Goal: Task Accomplishment & Management: Manage account settings

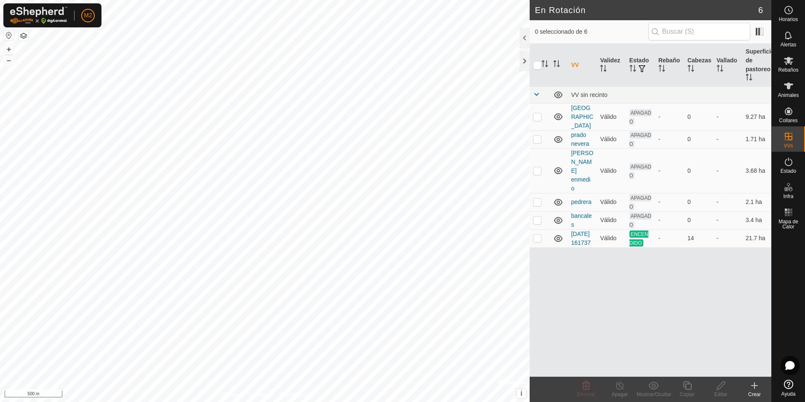
click at [9, 37] on button "button" at bounding box center [9, 35] width 10 height 10
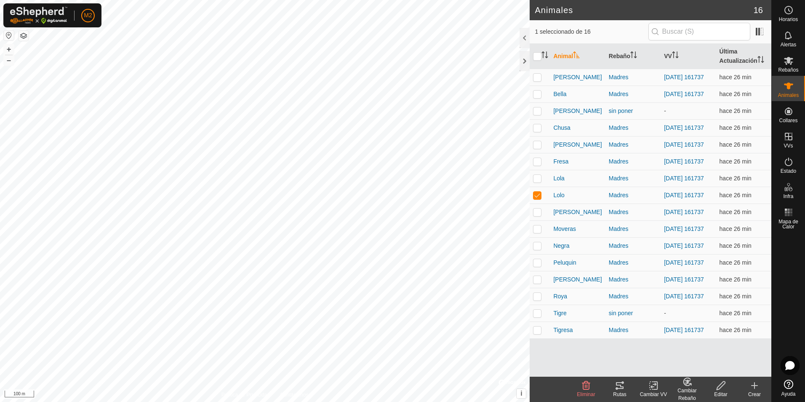
click at [622, 389] on icon at bounding box center [620, 385] width 8 height 7
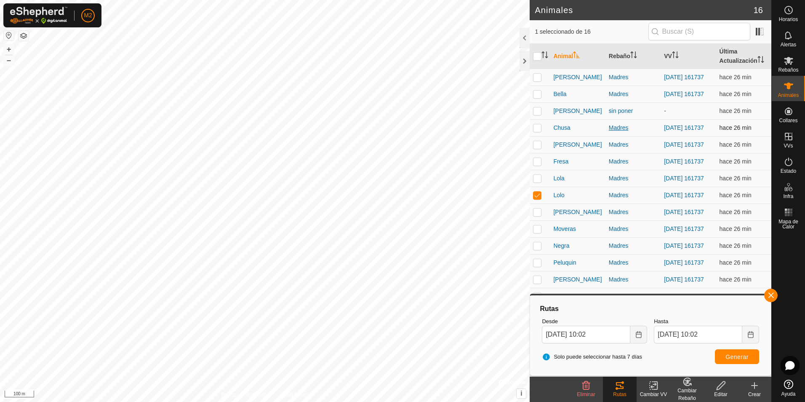
drag, startPoint x: 774, startPoint y: 299, endPoint x: 613, endPoint y: 132, distance: 232.0
click at [774, 299] on button "button" at bounding box center [770, 294] width 13 height 13
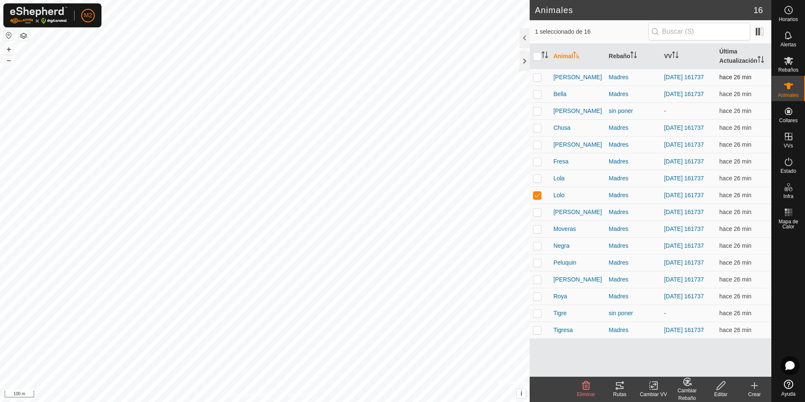
click at [535, 76] on p-checkbox at bounding box center [537, 77] width 8 height 7
checkbox input "true"
click at [535, 198] on p-checkbox at bounding box center [537, 195] width 8 height 7
checkbox input "false"
click at [620, 387] on icon at bounding box center [620, 385] width 10 height 10
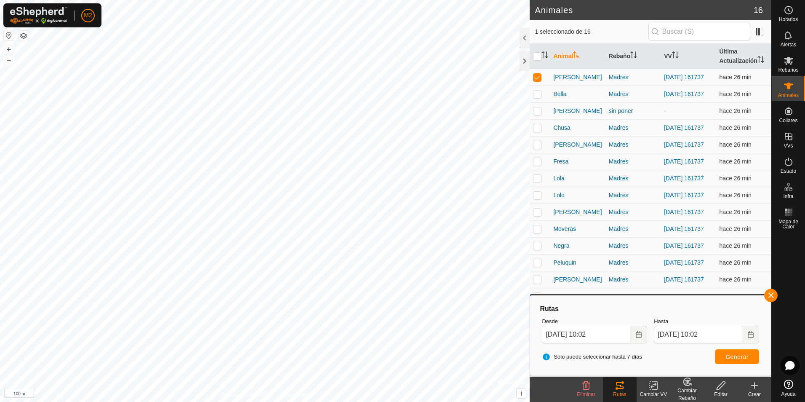
click at [537, 79] on p-checkbox at bounding box center [537, 77] width 8 height 7
checkbox input "false"
click at [535, 97] on p-checkbox at bounding box center [537, 94] width 8 height 7
click at [770, 296] on button "button" at bounding box center [770, 294] width 13 height 13
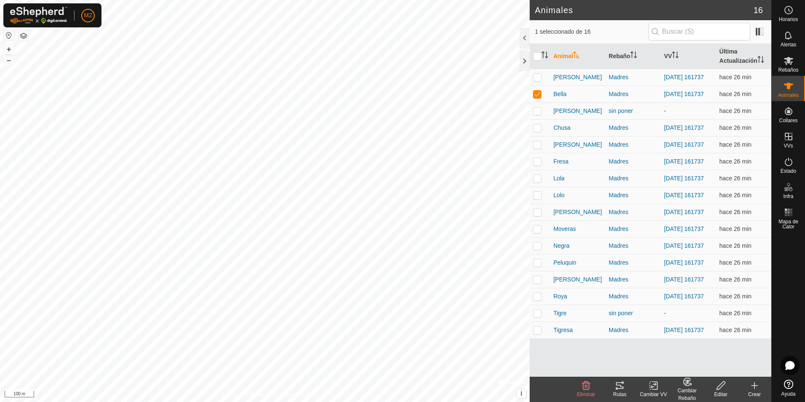
click at [624, 389] on icon at bounding box center [620, 385] width 10 height 10
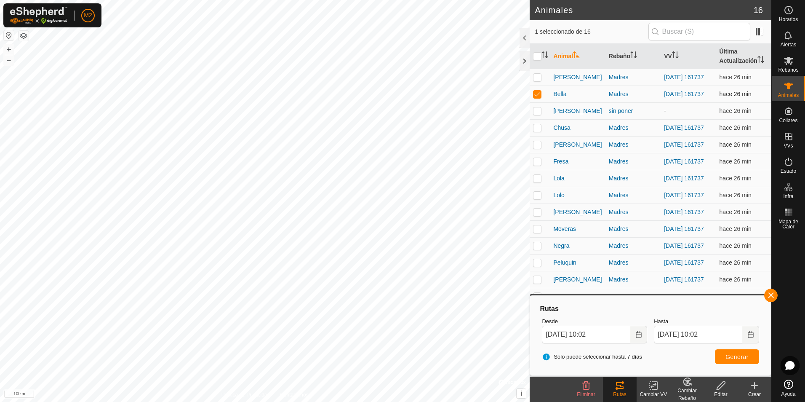
click at [537, 96] on p-checkbox at bounding box center [537, 94] width 8 height 7
checkbox input "false"
click at [536, 129] on p-checkbox at bounding box center [537, 127] width 8 height 7
click at [769, 294] on button "button" at bounding box center [770, 294] width 13 height 13
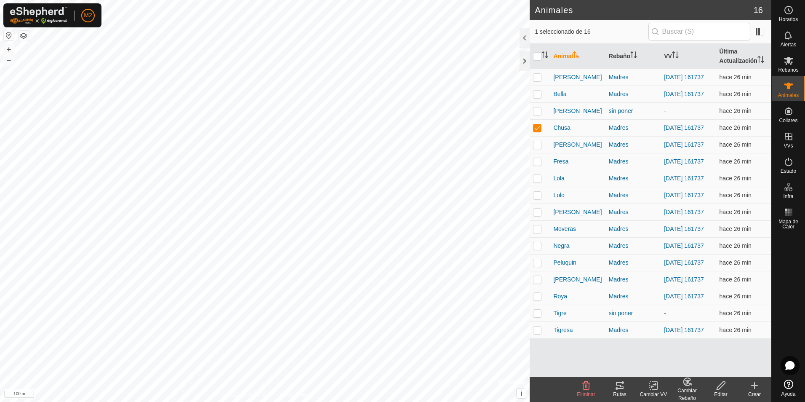
click at [627, 387] on tracks-svg-icon at bounding box center [620, 385] width 34 height 10
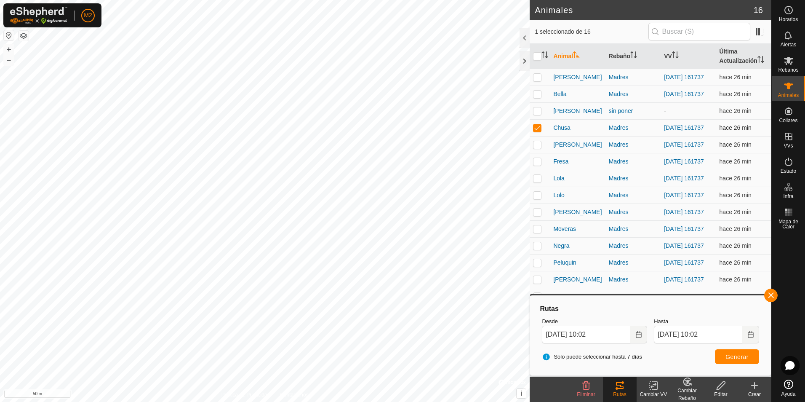
click at [538, 131] on p-checkbox at bounding box center [537, 127] width 8 height 7
checkbox input "false"
click at [538, 148] on p-checkbox at bounding box center [537, 144] width 8 height 7
click at [766, 294] on button "button" at bounding box center [770, 294] width 13 height 13
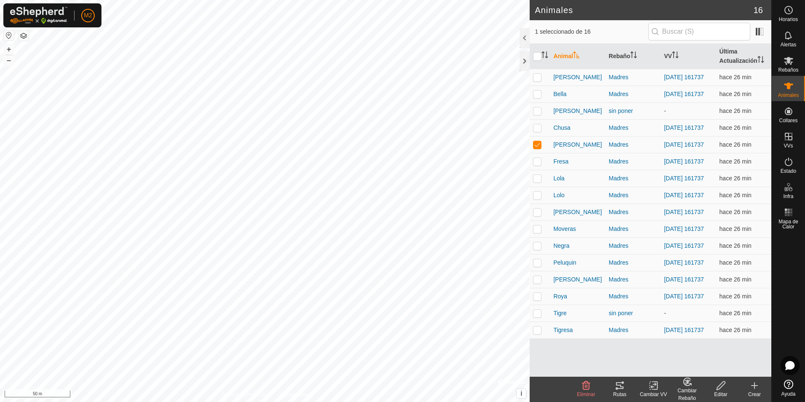
click at [622, 390] on icon at bounding box center [620, 385] width 10 height 10
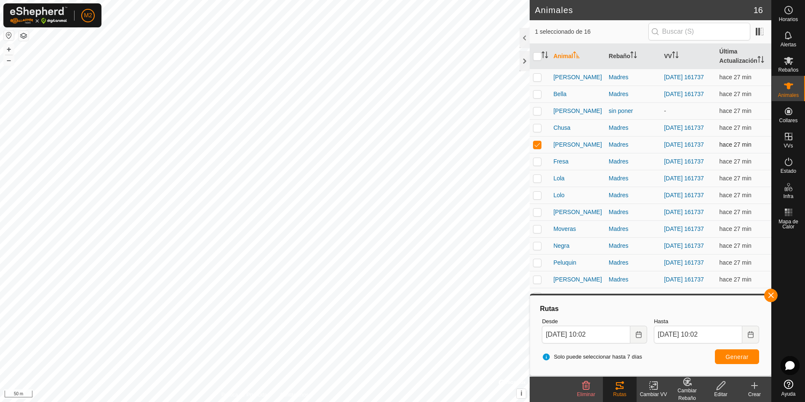
click at [539, 148] on p-checkbox at bounding box center [537, 144] width 8 height 7
checkbox input "false"
click at [540, 165] on p-checkbox at bounding box center [537, 161] width 8 height 7
click at [771, 294] on button "button" at bounding box center [770, 294] width 13 height 13
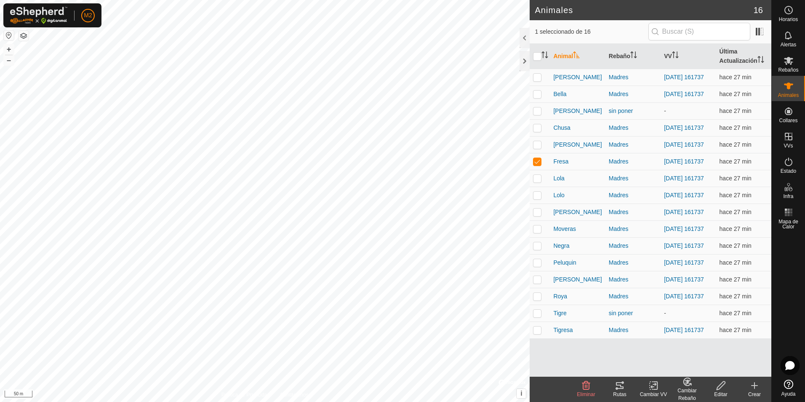
click at [616, 386] on icon at bounding box center [620, 385] width 10 height 10
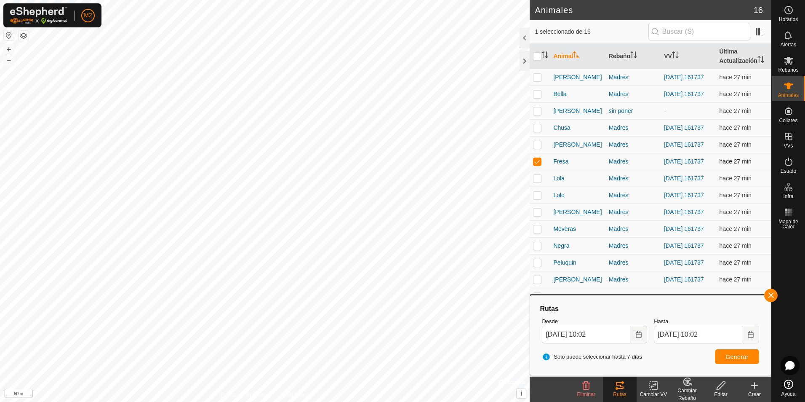
click at [538, 165] on p-checkbox at bounding box center [537, 161] width 8 height 7
checkbox input "false"
click at [536, 182] on p-checkbox at bounding box center [537, 178] width 8 height 7
click at [768, 299] on button "button" at bounding box center [770, 294] width 13 height 13
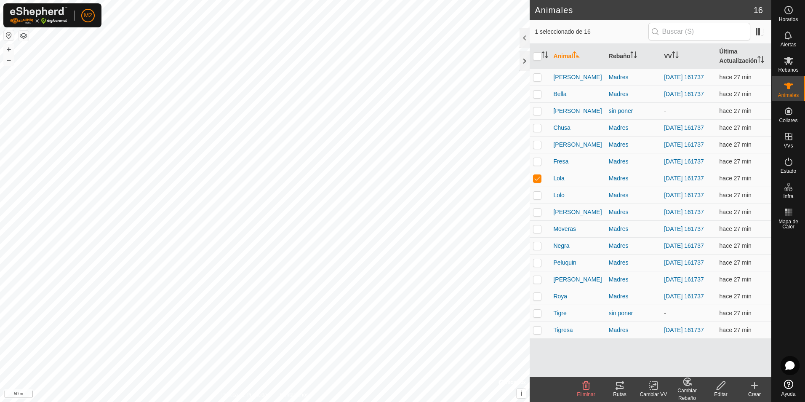
click at [627, 386] on tracks-svg-icon at bounding box center [620, 385] width 34 height 10
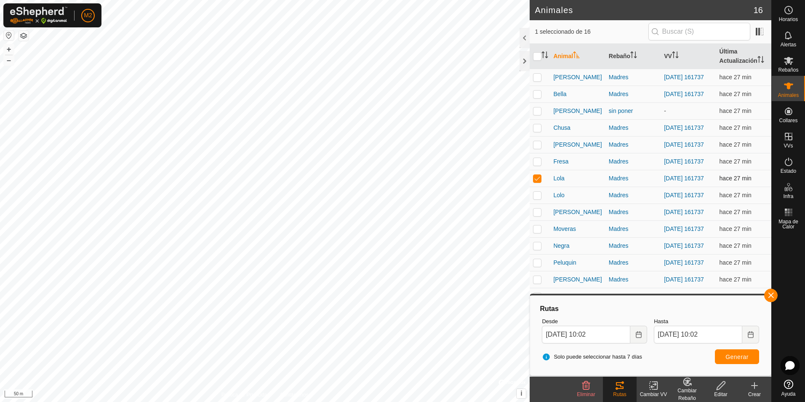
click at [536, 182] on p-checkbox at bounding box center [537, 178] width 8 height 7
checkbox input "false"
click at [538, 198] on p-checkbox at bounding box center [537, 195] width 8 height 7
click at [770, 295] on button "button" at bounding box center [770, 294] width 13 height 13
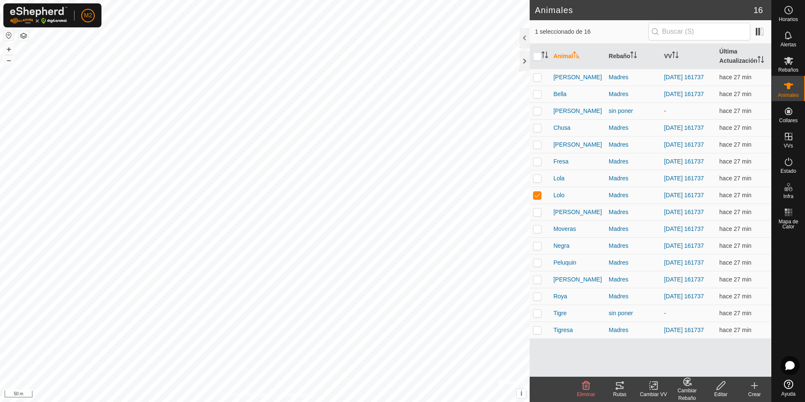
click at [624, 389] on icon at bounding box center [620, 385] width 10 height 10
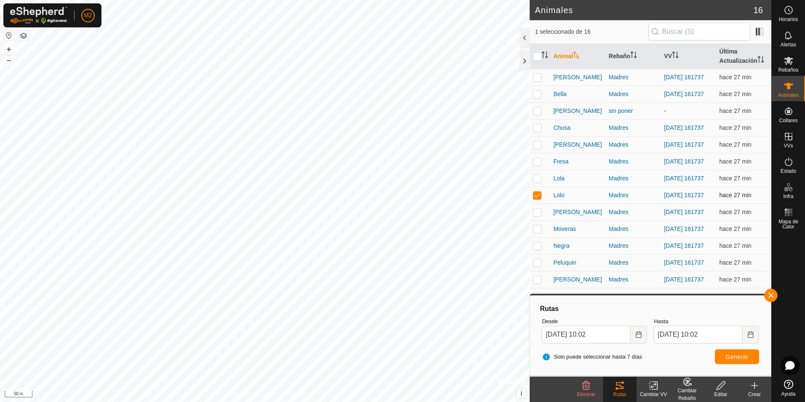
click at [534, 198] on p-checkbox at bounding box center [537, 195] width 8 height 7
checkbox input "false"
click at [538, 215] on p-checkbox at bounding box center [537, 211] width 8 height 7
click at [770, 296] on button "button" at bounding box center [770, 294] width 13 height 13
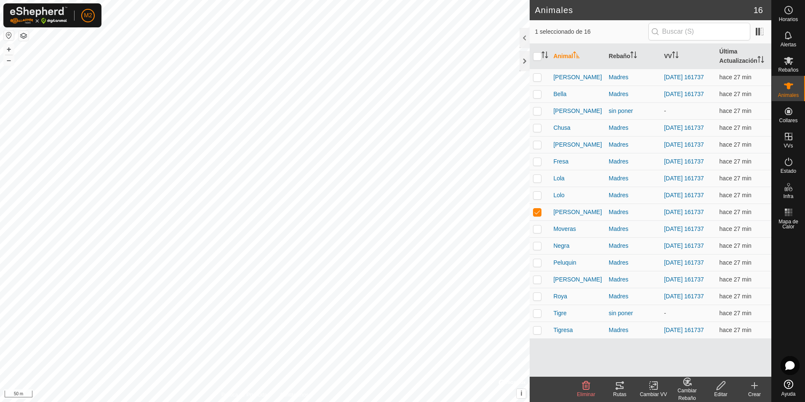
click at [617, 387] on icon at bounding box center [620, 385] width 10 height 10
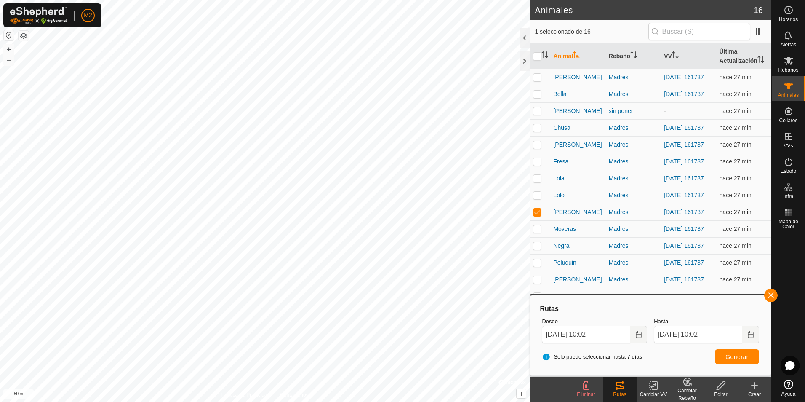
click at [539, 215] on p-checkbox at bounding box center [537, 211] width 8 height 7
checkbox input "false"
click at [536, 232] on p-checkbox at bounding box center [537, 228] width 8 height 7
click at [774, 294] on button "button" at bounding box center [770, 294] width 13 height 13
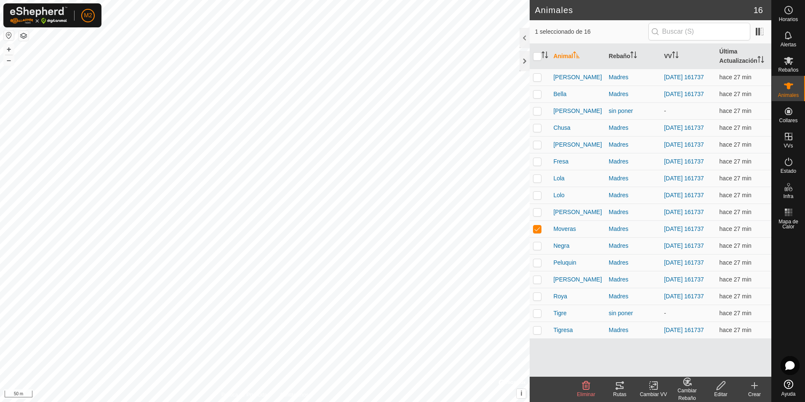
click at [617, 386] on icon at bounding box center [620, 385] width 10 height 10
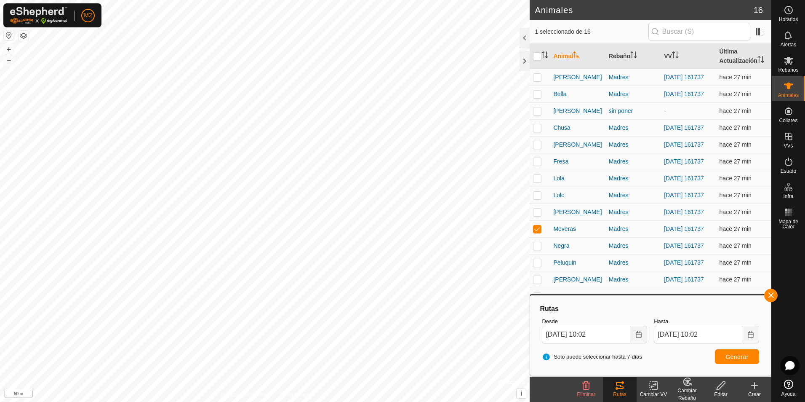
click at [540, 232] on p-checkbox at bounding box center [537, 228] width 8 height 7
checkbox input "false"
click at [536, 249] on p-checkbox at bounding box center [537, 245] width 8 height 7
click at [769, 297] on button "button" at bounding box center [770, 294] width 13 height 13
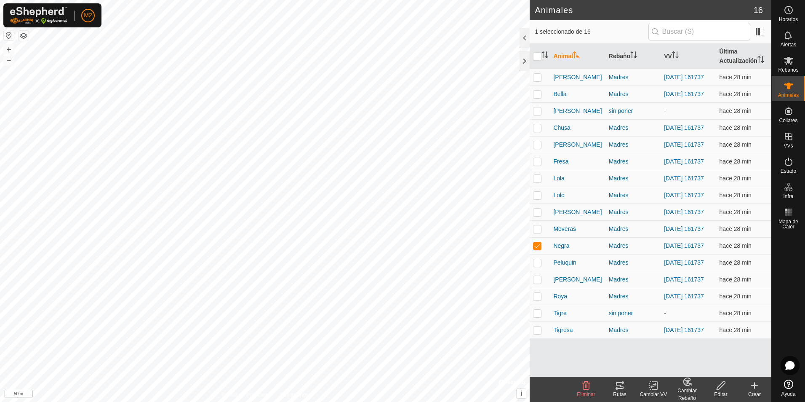
click at [617, 388] on icon at bounding box center [620, 385] width 8 height 7
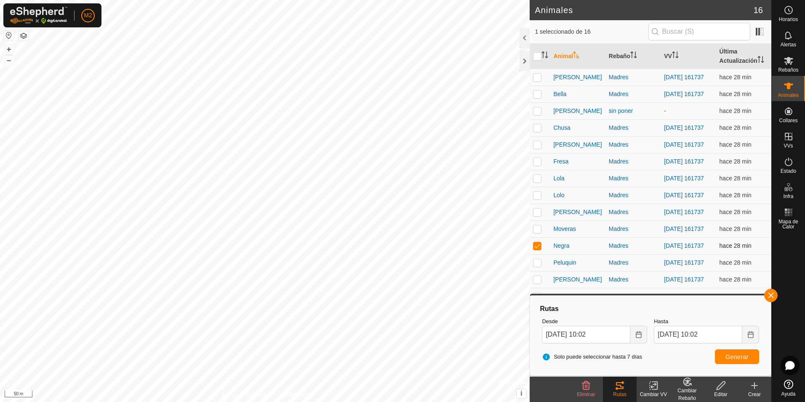
click at [538, 249] on p-checkbox at bounding box center [537, 245] width 8 height 7
checkbox input "false"
click at [538, 266] on p-checkbox at bounding box center [537, 262] width 8 height 7
click at [772, 299] on button "button" at bounding box center [770, 294] width 13 height 13
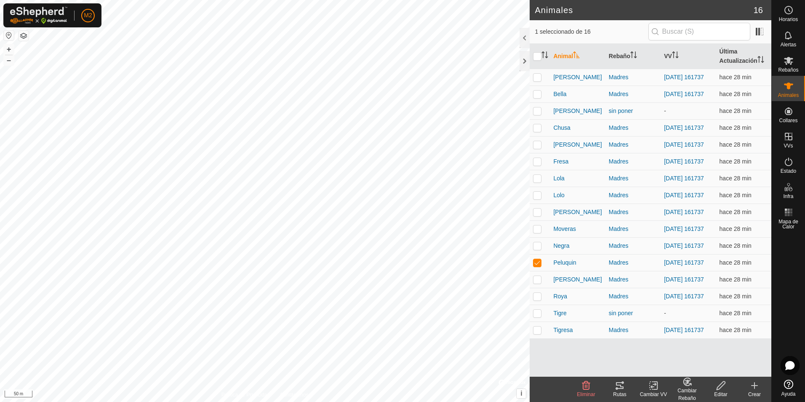
click at [617, 388] on icon at bounding box center [620, 385] width 8 height 7
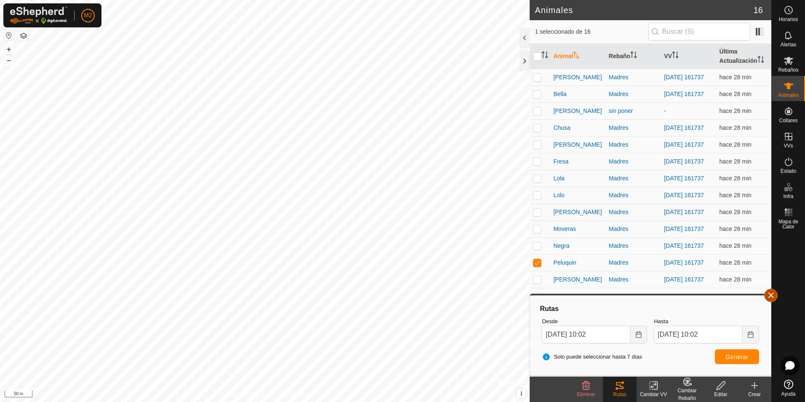
click at [771, 295] on button "button" at bounding box center [770, 294] width 13 height 13
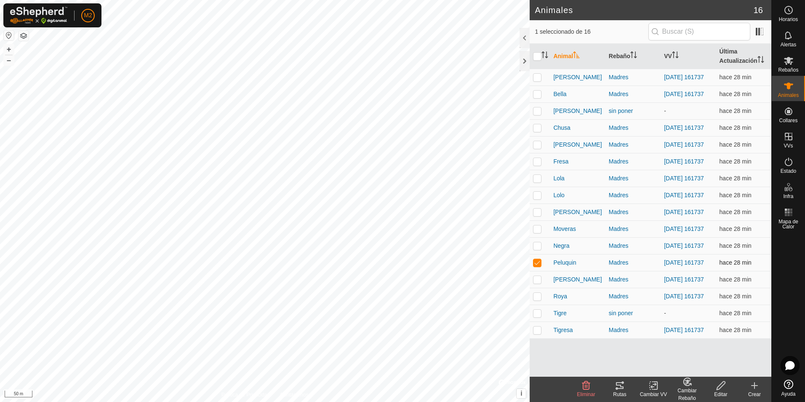
click at [537, 266] on p-checkbox at bounding box center [537, 262] width 8 height 7
checkbox input "false"
click at [537, 283] on p-checkbox at bounding box center [537, 279] width 8 height 7
click at [619, 384] on icon at bounding box center [620, 385] width 10 height 10
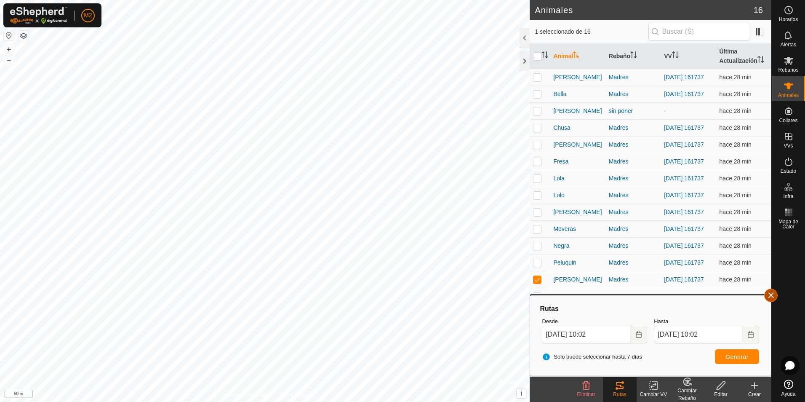
click at [771, 299] on button "button" at bounding box center [770, 294] width 13 height 13
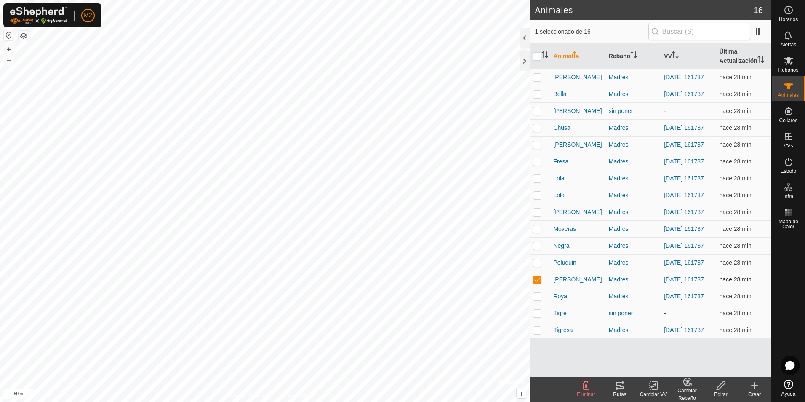
click at [540, 283] on p-checkbox at bounding box center [537, 279] width 8 height 7
checkbox input "false"
click at [538, 299] on p-checkbox at bounding box center [537, 296] width 8 height 7
click at [621, 386] on icon at bounding box center [620, 385] width 8 height 7
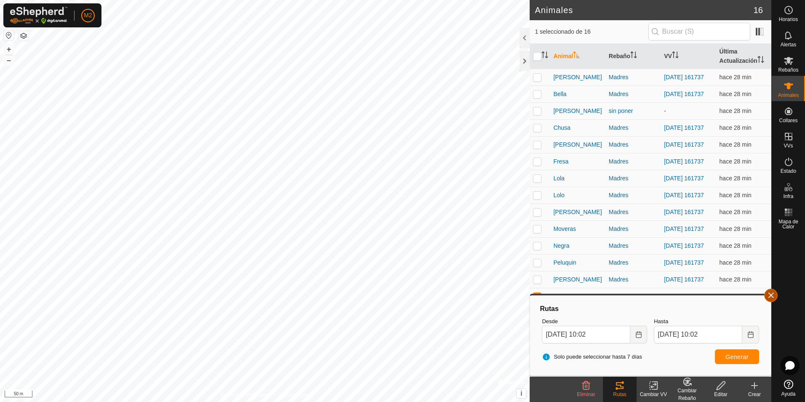
click at [771, 292] on button "button" at bounding box center [770, 294] width 13 height 13
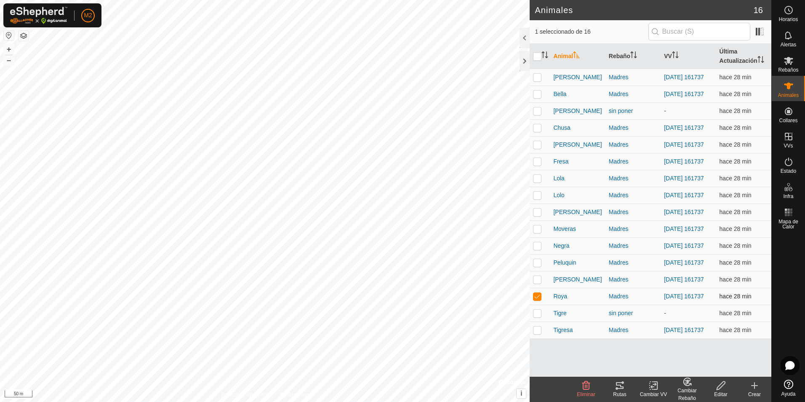
click at [537, 299] on p-checkbox at bounding box center [537, 296] width 8 height 7
checkbox input "false"
click at [538, 333] on p-checkbox at bounding box center [537, 329] width 8 height 7
click at [620, 386] on icon at bounding box center [620, 385] width 10 height 10
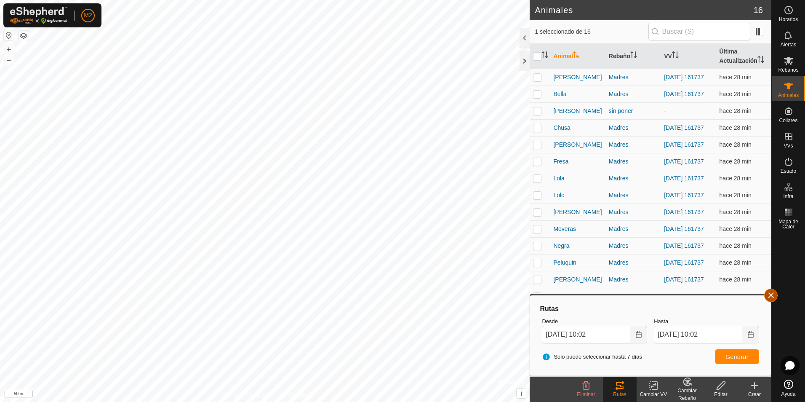
click at [770, 296] on button "button" at bounding box center [770, 294] width 13 height 13
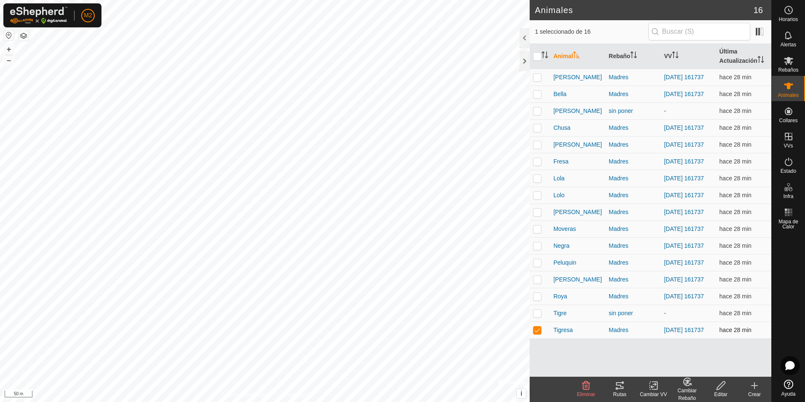
click at [538, 333] on p-checkbox at bounding box center [537, 329] width 8 height 7
checkbox input "false"
click at [525, 66] on div at bounding box center [525, 61] width 10 height 20
